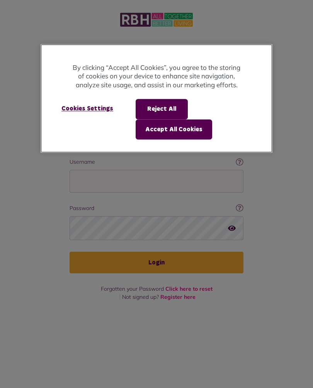
click at [188, 128] on button "Accept All Cookies" at bounding box center [174, 129] width 77 height 20
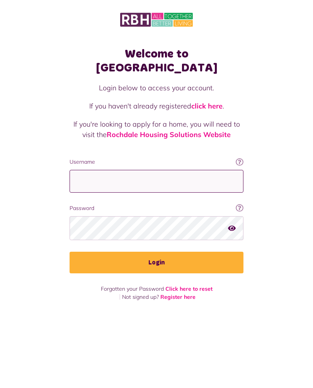
click at [163, 170] on input "Username" at bounding box center [157, 181] width 174 height 23
type input "**********"
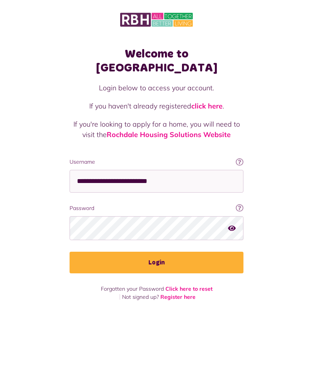
click at [170, 252] on button "Login" at bounding box center [157, 263] width 174 height 22
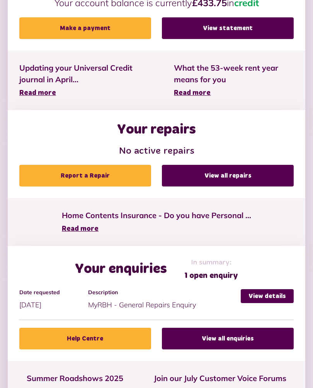
scroll to position [333, 0]
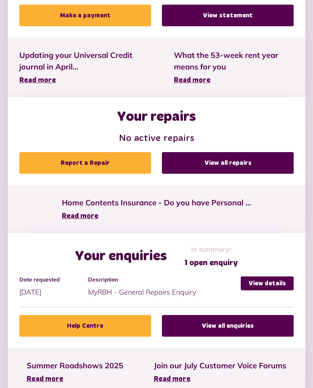
click at [262, 280] on link "View details" at bounding box center [267, 284] width 53 height 14
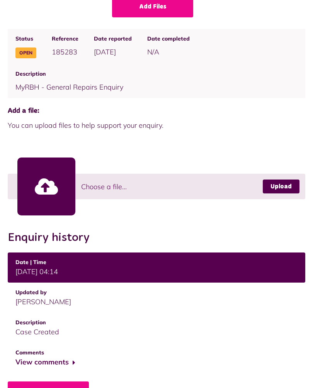
scroll to position [96, 0]
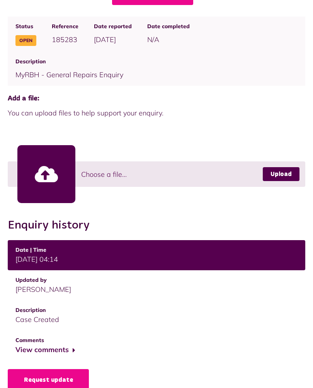
click at [65, 349] on button "View comments" at bounding box center [45, 350] width 60 height 11
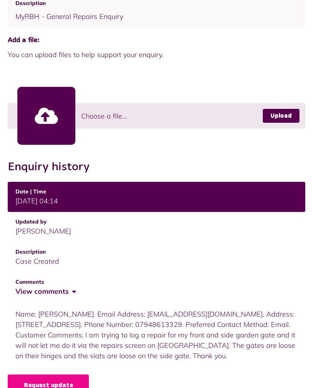
scroll to position [160, 0]
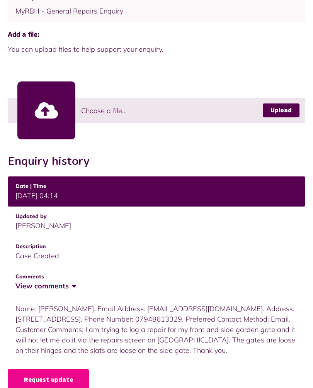
click at [65, 376] on link "Request update" at bounding box center [48, 380] width 81 height 22
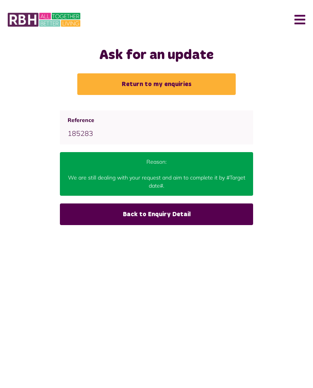
click at [176, 215] on link "Back to Enquiry Detail" at bounding box center [156, 215] width 193 height 22
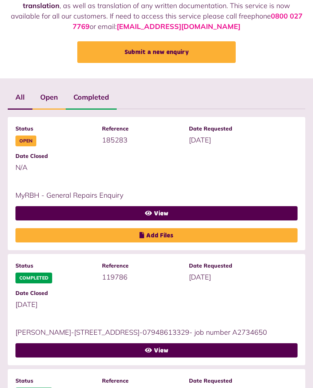
scroll to position [94, 0]
click at [166, 213] on link "View" at bounding box center [156, 213] width 282 height 14
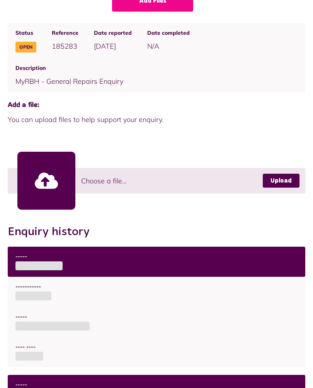
scroll to position [96, 0]
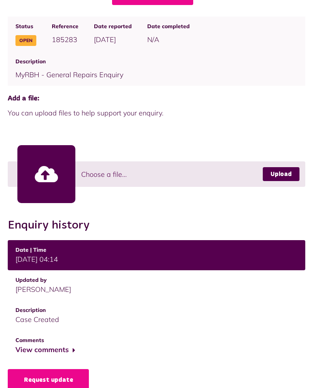
click at [66, 349] on button "View comments" at bounding box center [45, 350] width 60 height 11
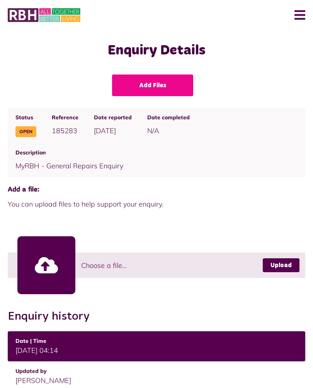
scroll to position [0, 0]
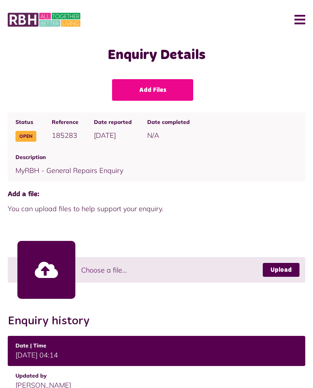
click at [302, 25] on button "Menu" at bounding box center [297, 20] width 17 height 24
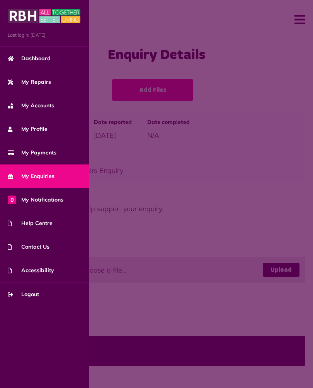
click at [36, 298] on span "Logout" at bounding box center [23, 295] width 31 height 8
